Goal: Find contact information: Find contact information

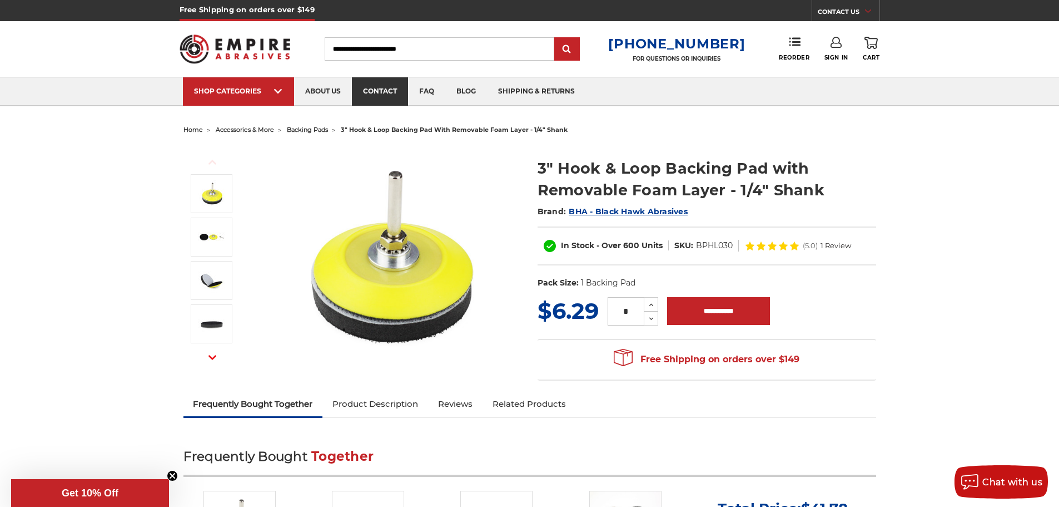
click at [394, 88] on link "contact" at bounding box center [380, 91] width 56 height 28
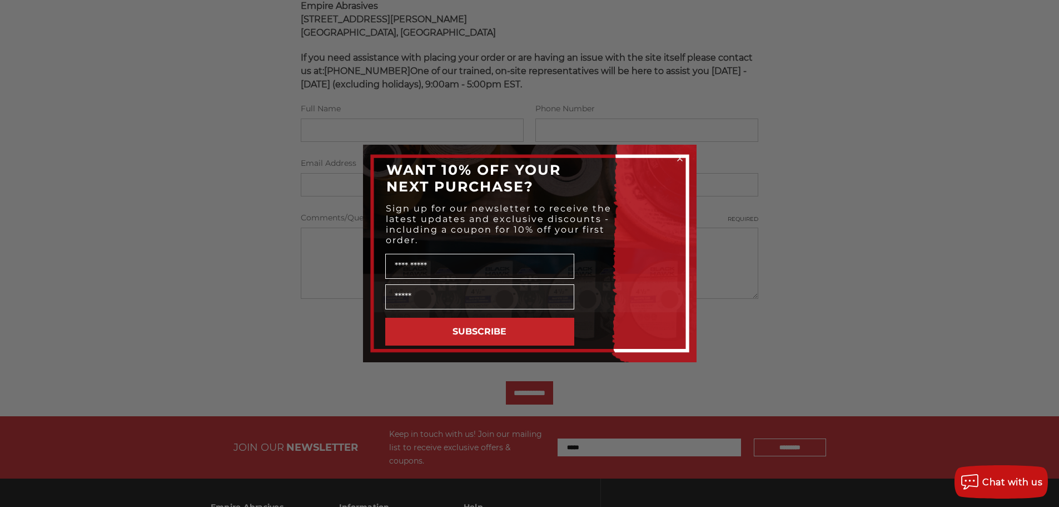
click at [676, 158] on circle "Close dialog" at bounding box center [680, 158] width 11 height 11
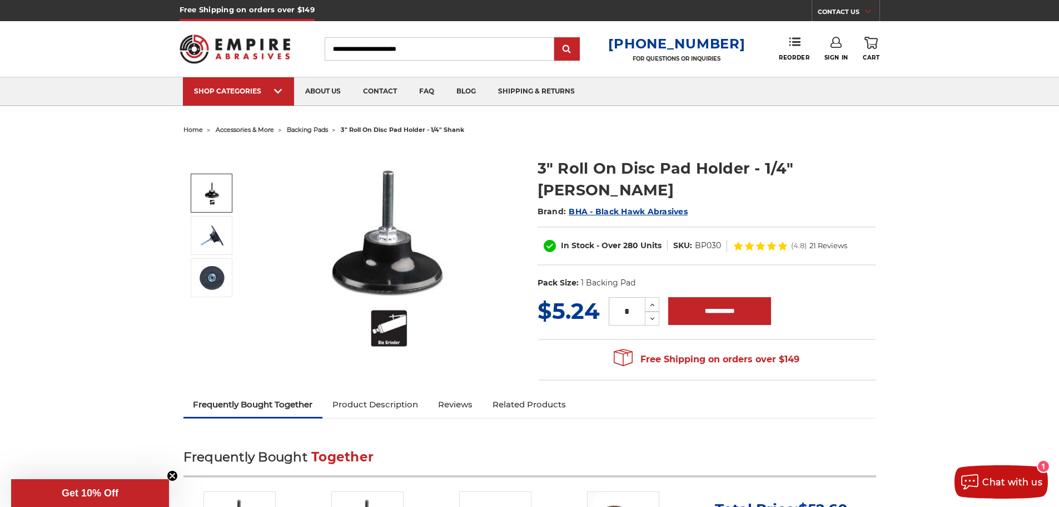
click at [221, 196] on img at bounding box center [212, 193] width 28 height 28
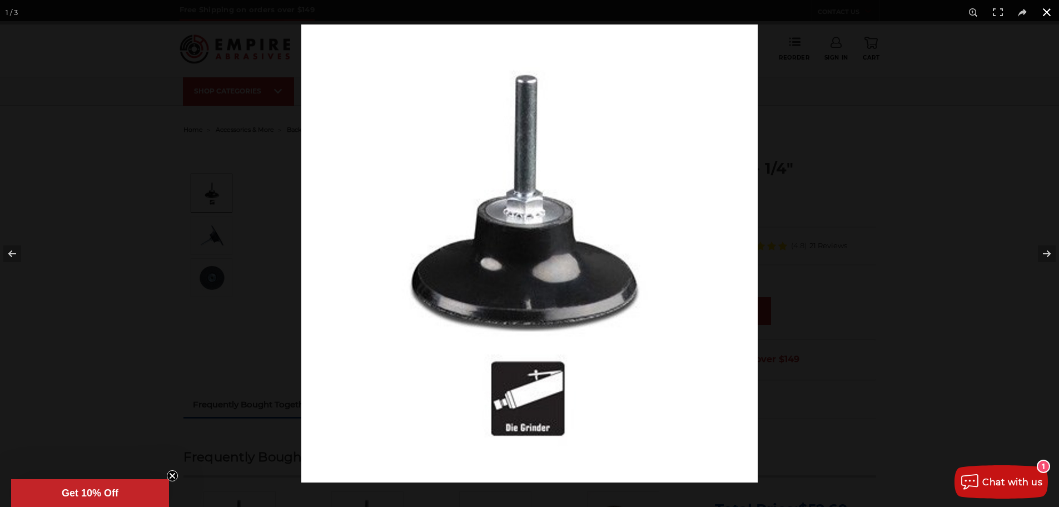
click at [214, 164] on div at bounding box center [529, 253] width 1059 height 507
